Goal: Book appointment/travel/reservation

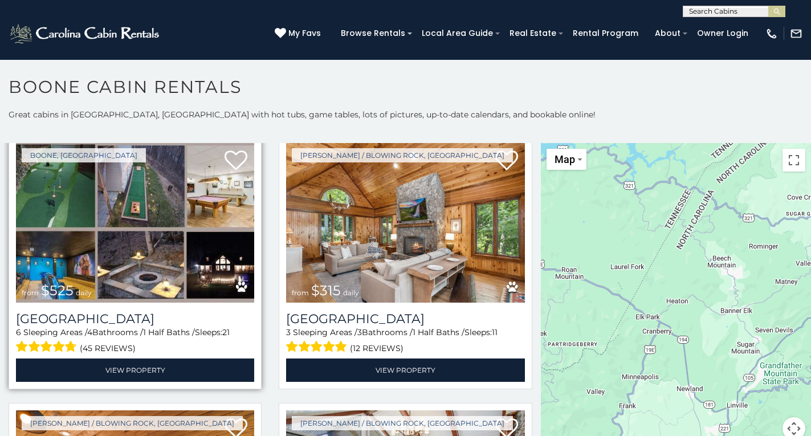
scroll to position [6, 0]
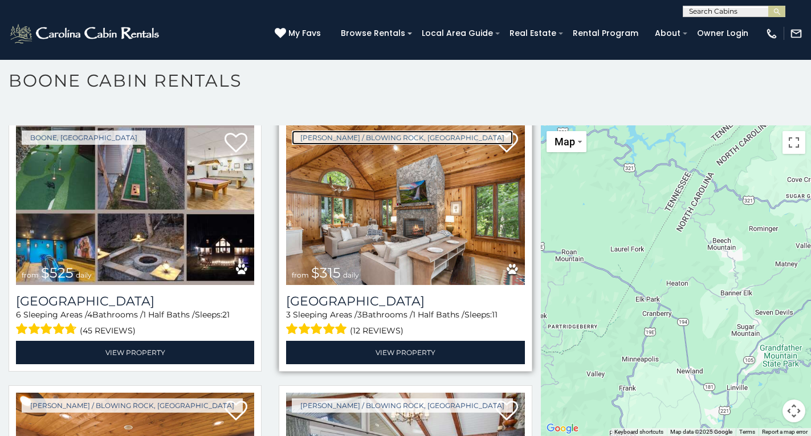
click at [292, 130] on link "[PERSON_NAME] / Blowing Rock, [GEOGRAPHIC_DATA]" at bounding box center [402, 137] width 221 height 14
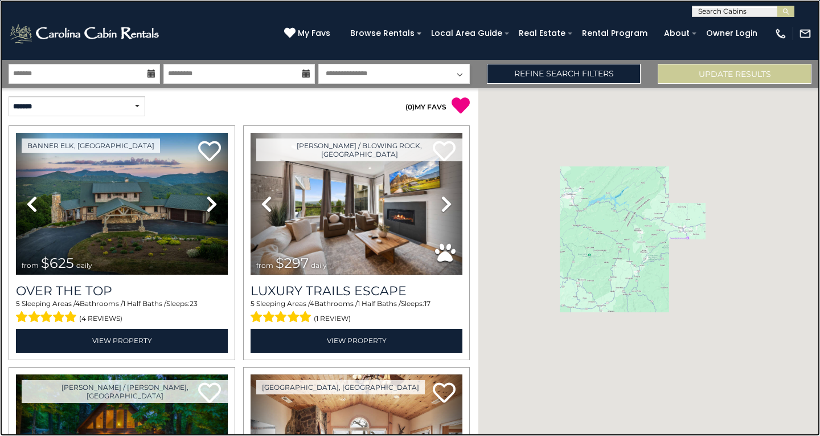
click at [117, 181] on link at bounding box center [410, 218] width 820 height 436
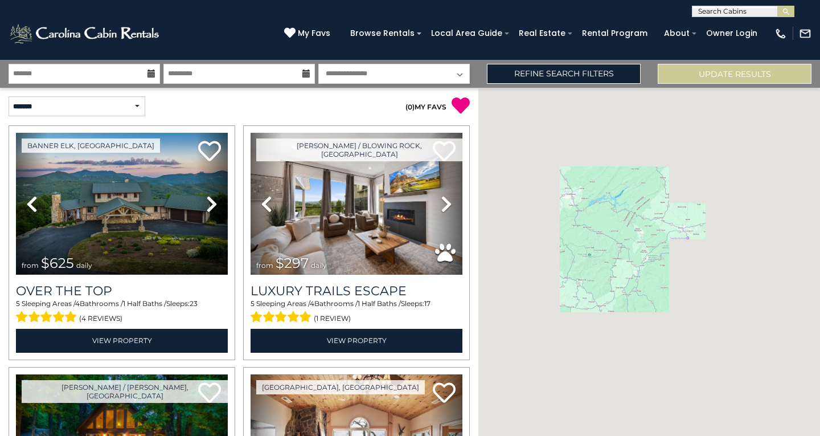
scroll to position [2663, 0]
